Goal: Transaction & Acquisition: Purchase product/service

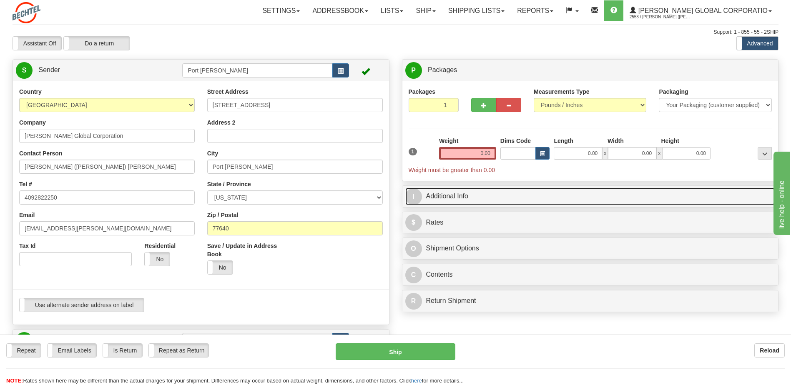
click at [439, 195] on link "I Additional Info" at bounding box center [590, 196] width 370 height 17
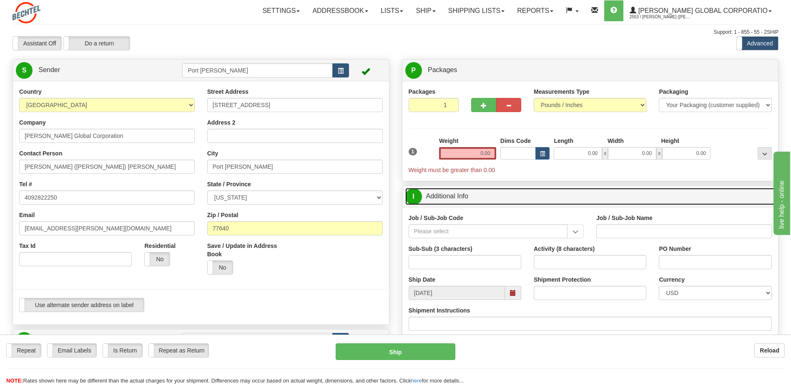
click at [439, 195] on link "I Additional Info" at bounding box center [590, 196] width 370 height 17
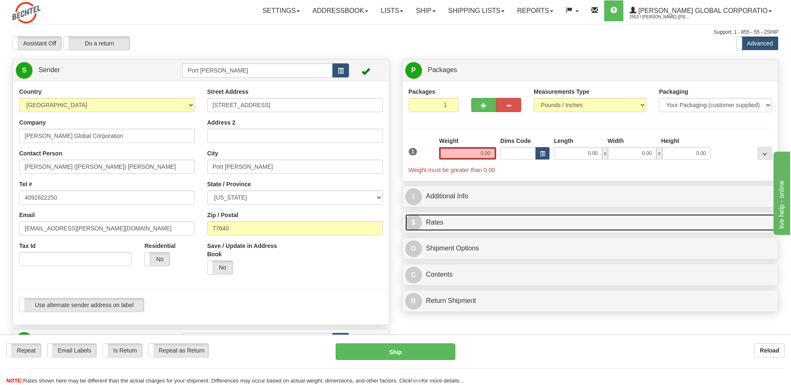
click at [441, 223] on link "$ Rates" at bounding box center [590, 222] width 370 height 17
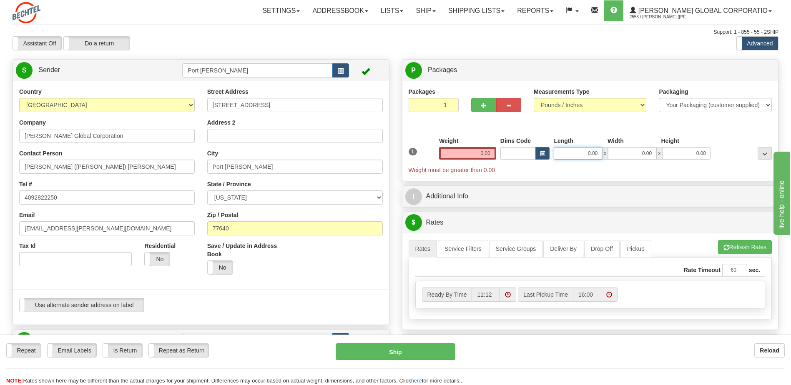
click at [586, 154] on input "0.00" at bounding box center [578, 153] width 48 height 13
type input "17.00"
click at [636, 151] on input "0.00" at bounding box center [632, 153] width 48 height 13
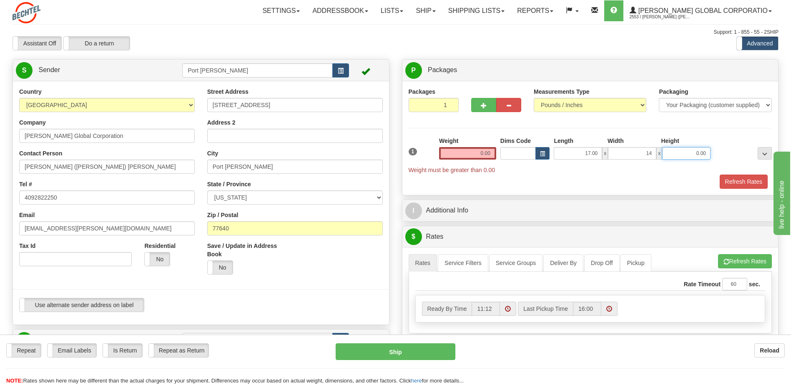
type input "14.00"
click at [687, 150] on input "0.00" at bounding box center [686, 153] width 48 height 13
type input "5.00"
click at [527, 177] on div "Refresh Rates" at bounding box center [590, 182] width 368 height 14
click at [476, 145] on div "Weight 0.00" at bounding box center [467, 148] width 57 height 23
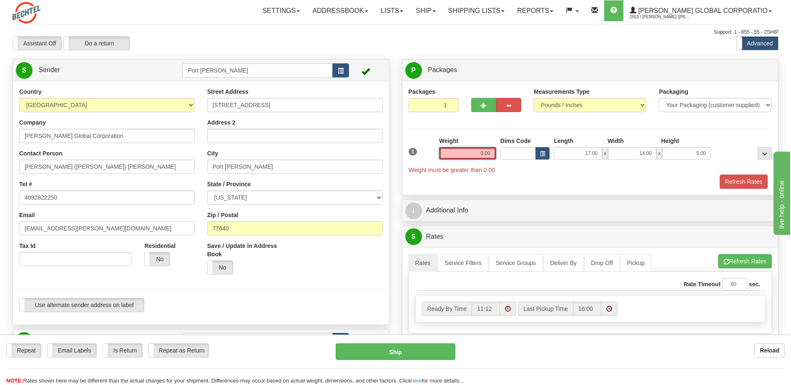
click at [484, 157] on input "0.00" at bounding box center [467, 153] width 57 height 13
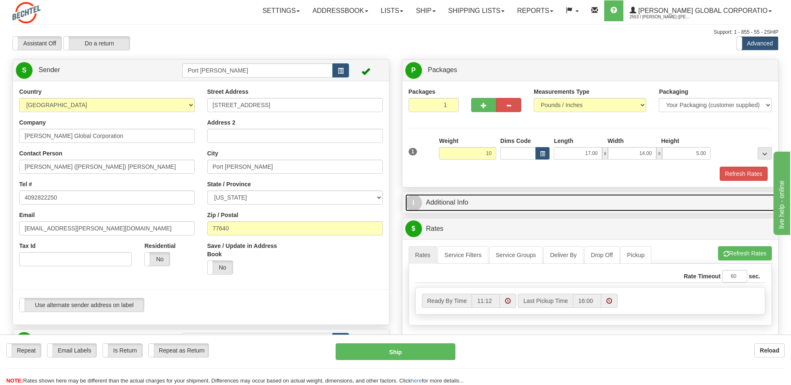
type input "10.00"
click at [507, 204] on link "I Additional Info" at bounding box center [590, 202] width 370 height 17
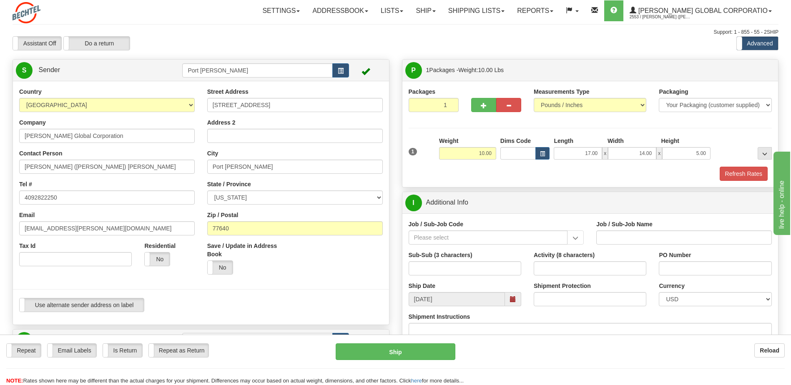
click at [436, 177] on div "Refresh Rates" at bounding box center [590, 174] width 368 height 14
click at [28, 42] on label "Assistant Off" at bounding box center [37, 43] width 48 height 13
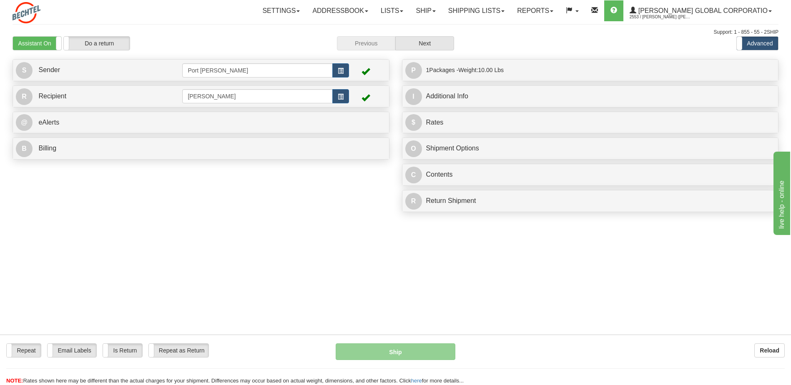
click at [28, 42] on label "Assistant On" at bounding box center [37, 43] width 48 height 13
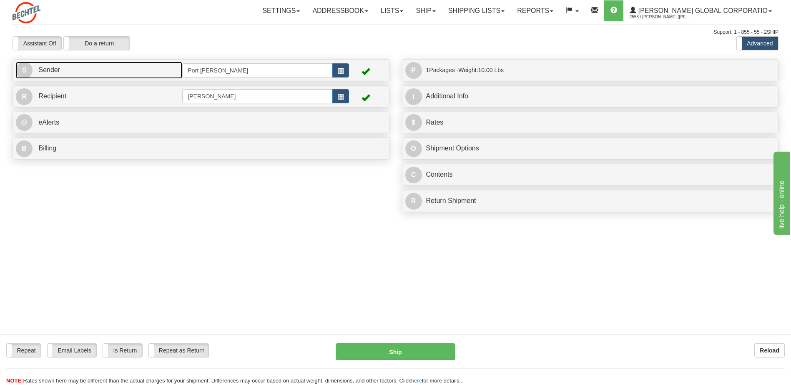
click at [67, 68] on link "S Sender" at bounding box center [99, 70] width 166 height 17
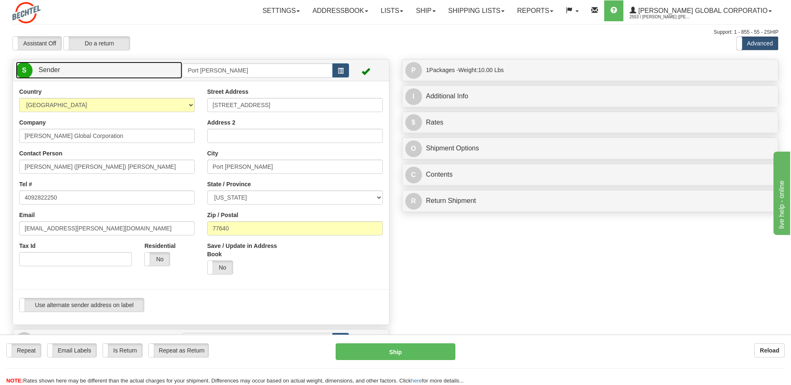
click at [67, 68] on link "S Sender" at bounding box center [99, 70] width 166 height 17
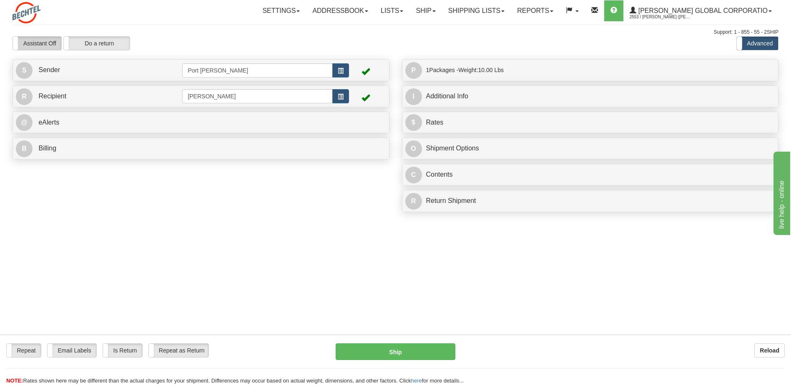
click at [49, 44] on label "Assistant Off" at bounding box center [37, 43] width 48 height 13
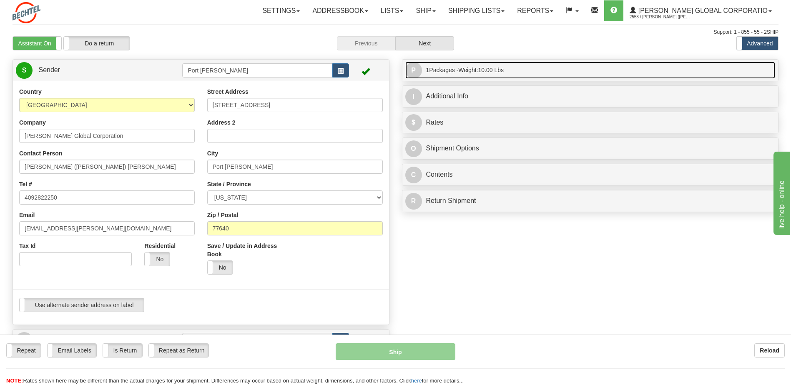
click at [411, 69] on span "P" at bounding box center [413, 70] width 17 height 17
click at [412, 70] on span "P" at bounding box center [413, 70] width 17 height 17
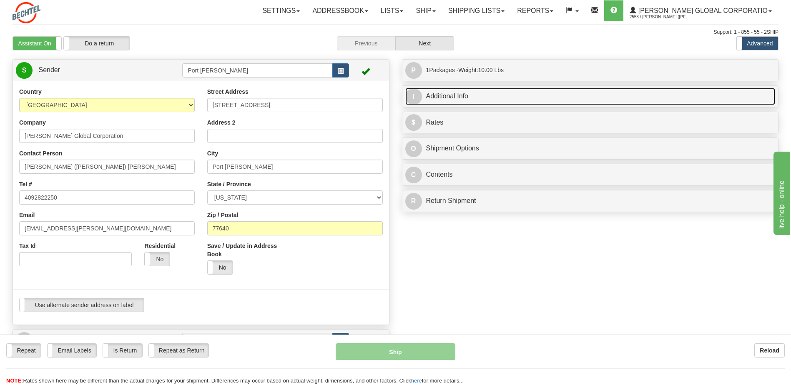
click at [414, 97] on span "I" at bounding box center [413, 96] width 17 height 17
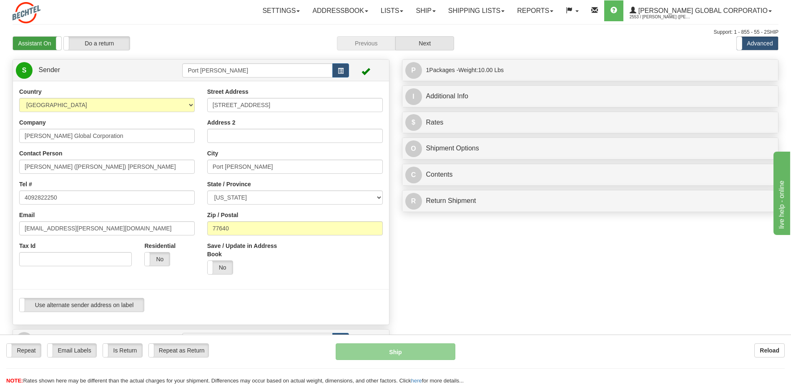
click at [48, 44] on label "Assistant On" at bounding box center [37, 43] width 48 height 13
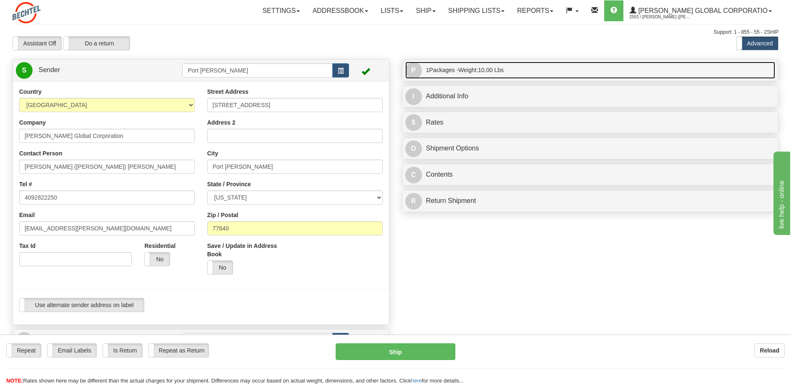
click at [418, 70] on span "P" at bounding box center [413, 70] width 17 height 17
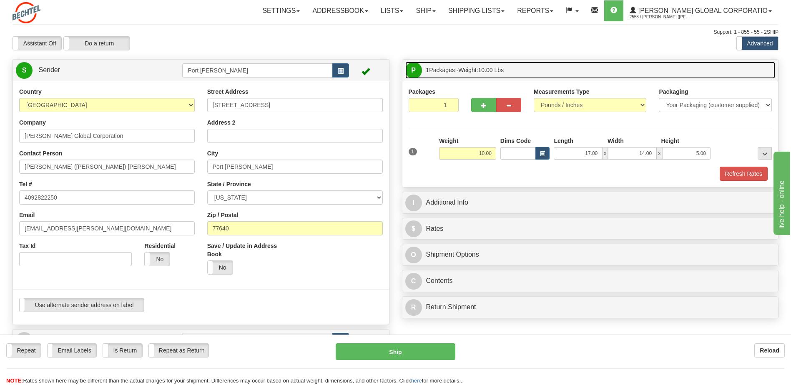
click at [417, 69] on span "P" at bounding box center [413, 70] width 17 height 17
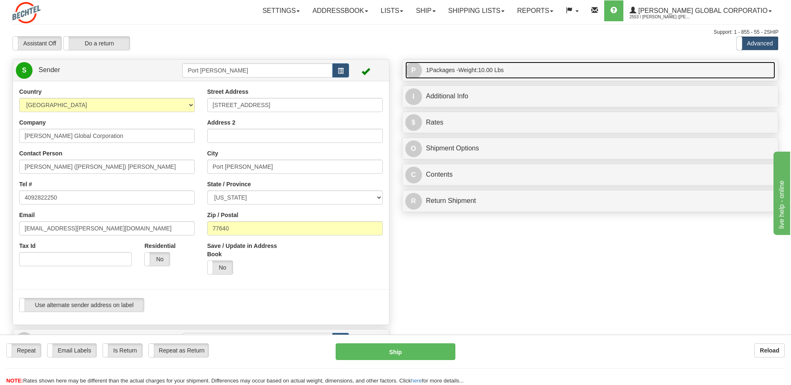
click at [417, 69] on span "P" at bounding box center [413, 70] width 17 height 17
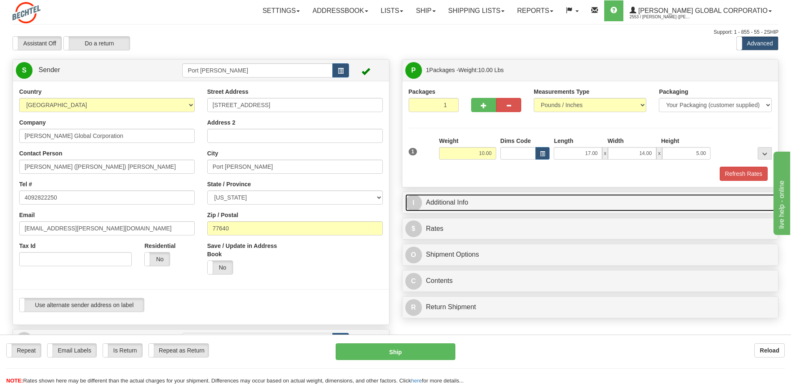
click at [414, 211] on span "I" at bounding box center [413, 203] width 17 height 17
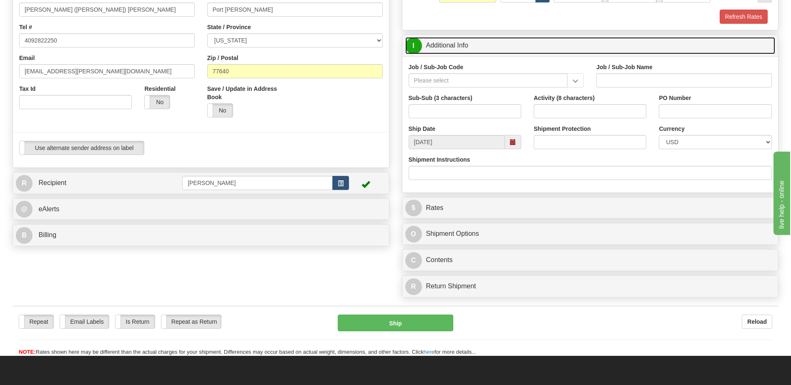
scroll to position [167, 0]
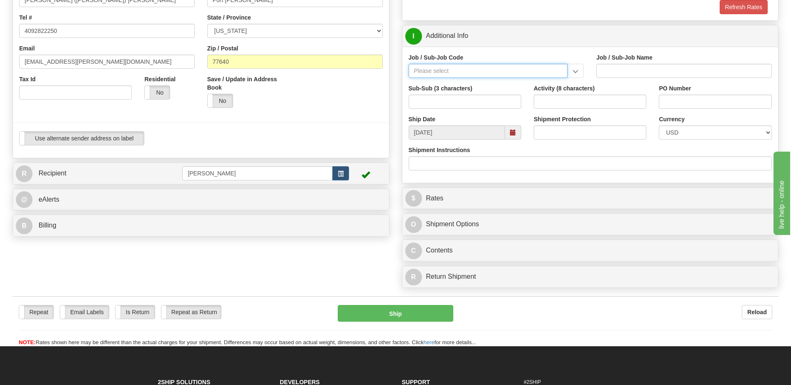
click at [458, 68] on input "Job / Sub-Job Code" at bounding box center [487, 71] width 159 height 14
type input "26196-530"
click at [441, 86] on div "26196-530" at bounding box center [486, 83] width 151 height 9
type input "PORT [PERSON_NAME] LNG - ENERGY FIELD PROFESSIONALS"
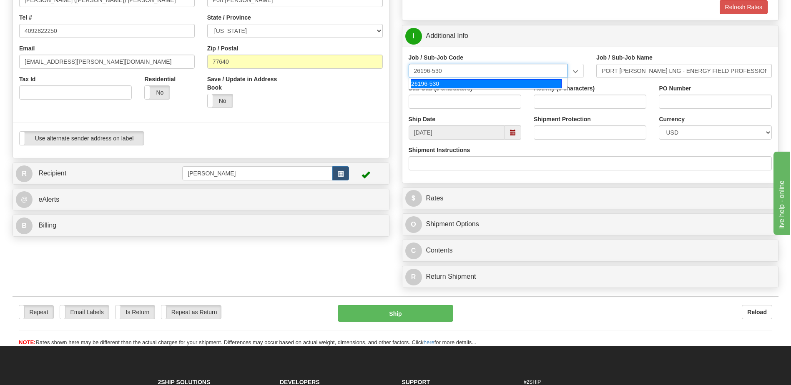
type input "26196-530"
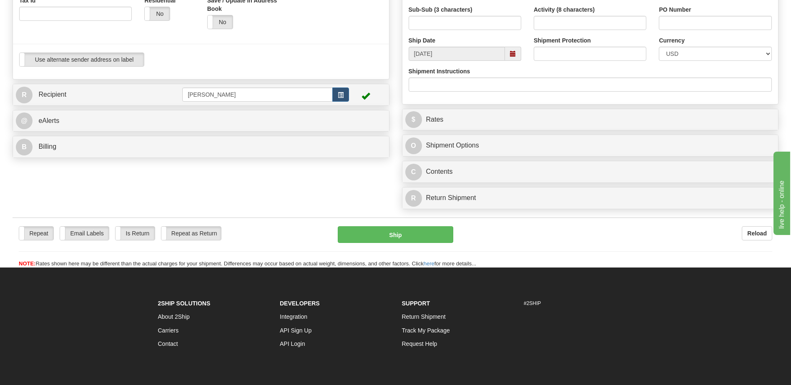
scroll to position [250, 0]
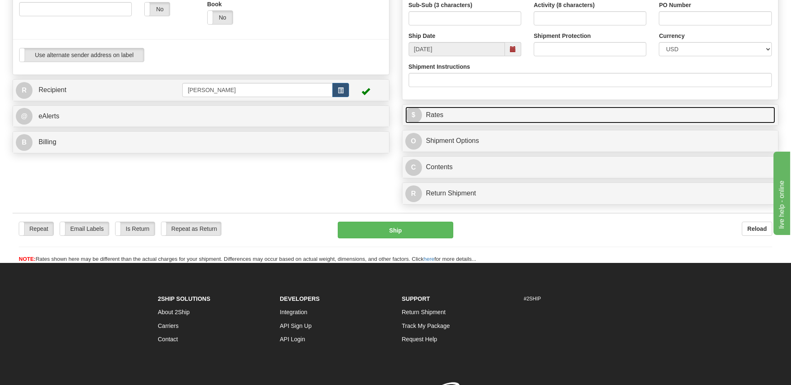
click at [439, 112] on link "$ Rates" at bounding box center [590, 115] width 370 height 17
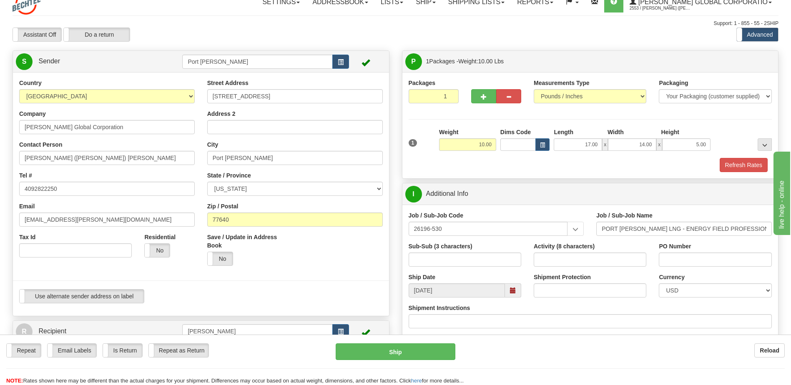
scroll to position [0, 0]
